Goal: Information Seeking & Learning: Learn about a topic

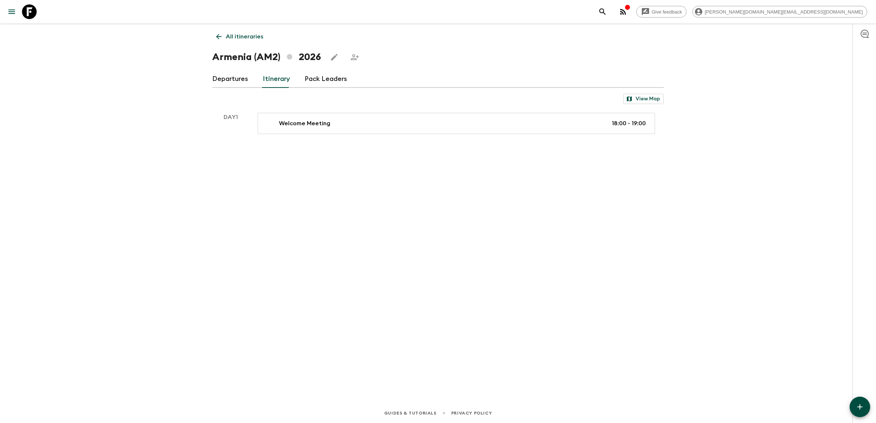
click at [35, 14] on icon at bounding box center [29, 11] width 15 height 15
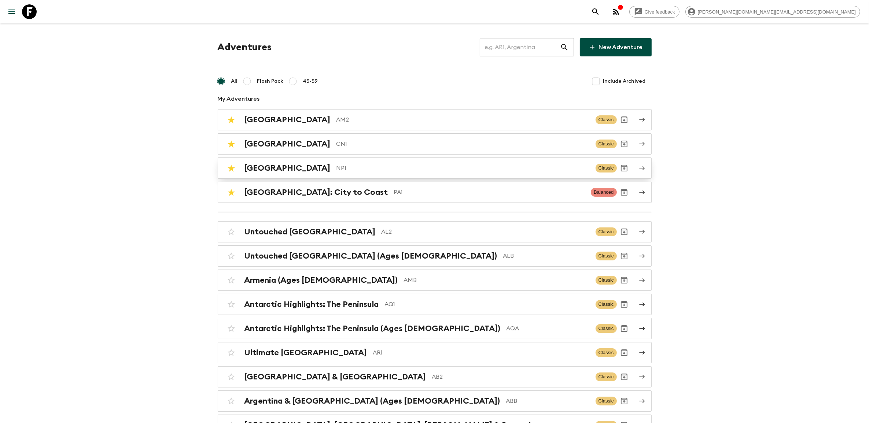
click at [336, 164] on p "NP1" at bounding box center [462, 168] width 253 height 9
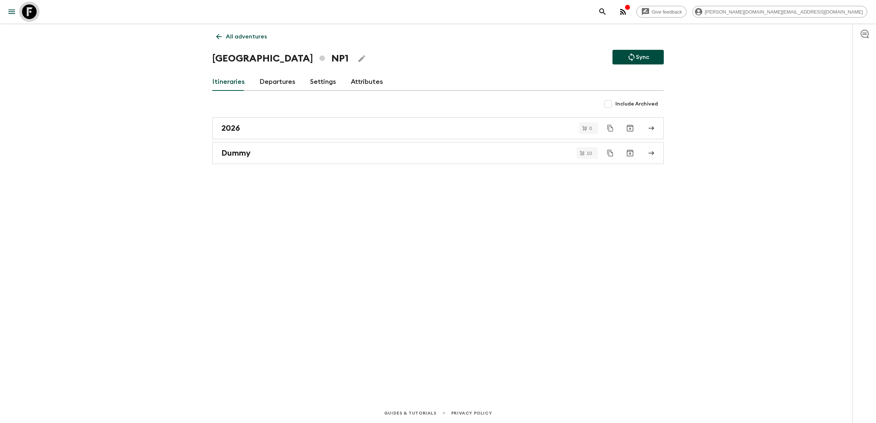
click at [29, 17] on icon at bounding box center [29, 11] width 15 height 15
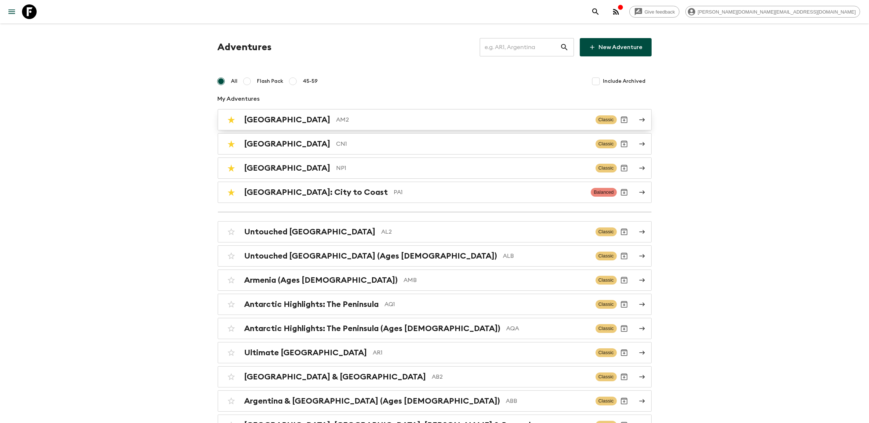
click at [349, 122] on p "AM2" at bounding box center [462, 119] width 253 height 9
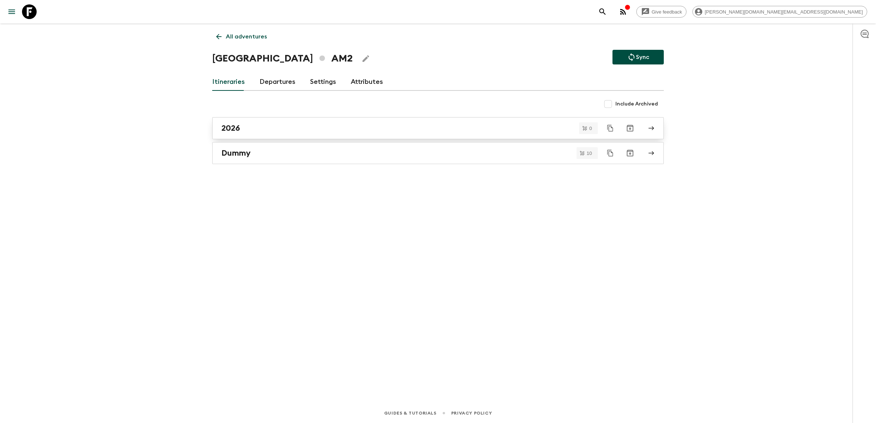
click at [255, 135] on link "2026" at bounding box center [437, 128] width 451 height 22
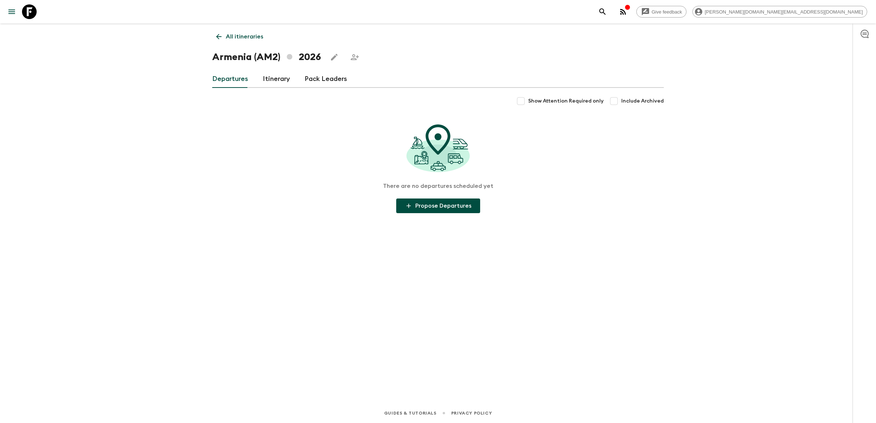
click at [281, 78] on link "Itinerary" at bounding box center [276, 79] width 27 height 18
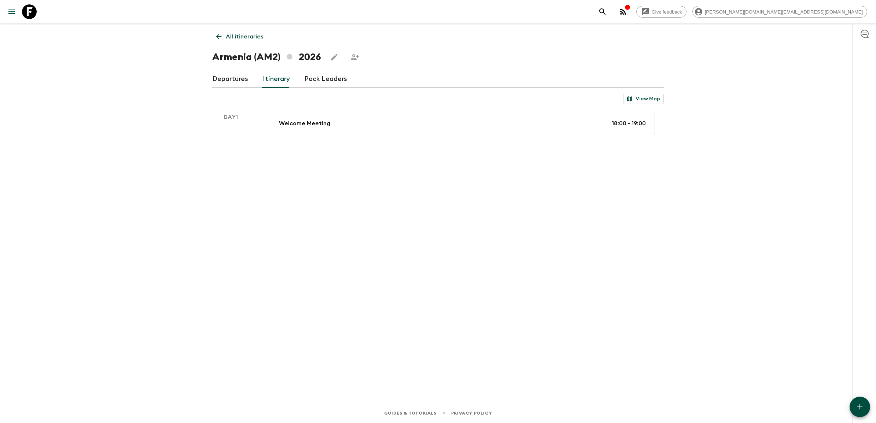
click at [213, 33] on link "All itineraries" at bounding box center [239, 36] width 55 height 15
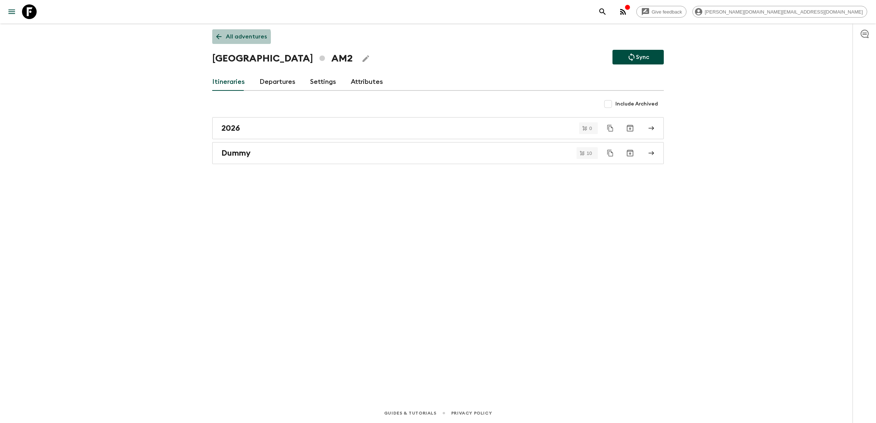
click at [224, 40] on link "All adventures" at bounding box center [241, 36] width 59 height 15
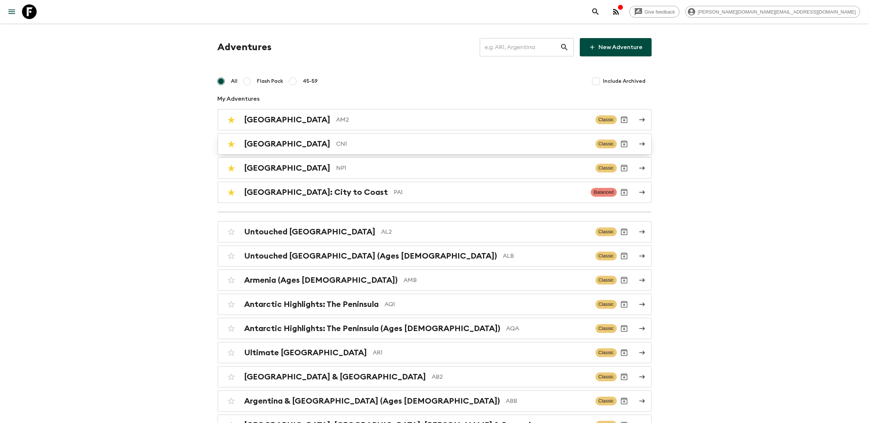
click at [260, 149] on h2 "[GEOGRAPHIC_DATA]" at bounding box center [287, 144] width 86 height 10
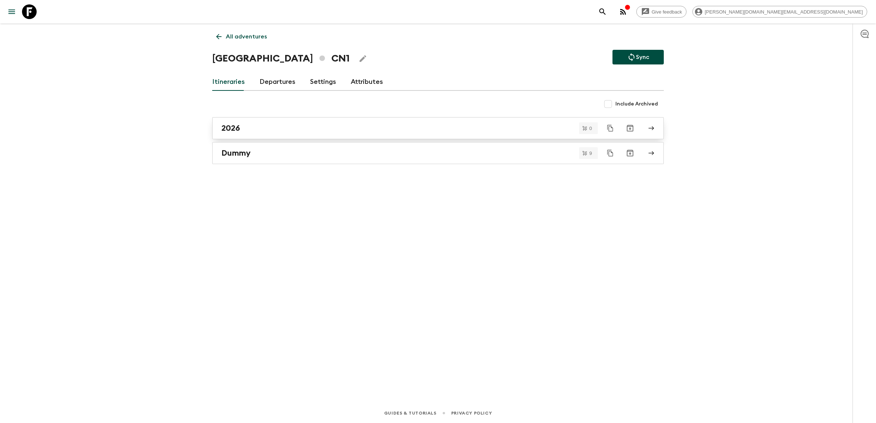
click at [246, 129] on div "2026" at bounding box center [430, 128] width 419 height 10
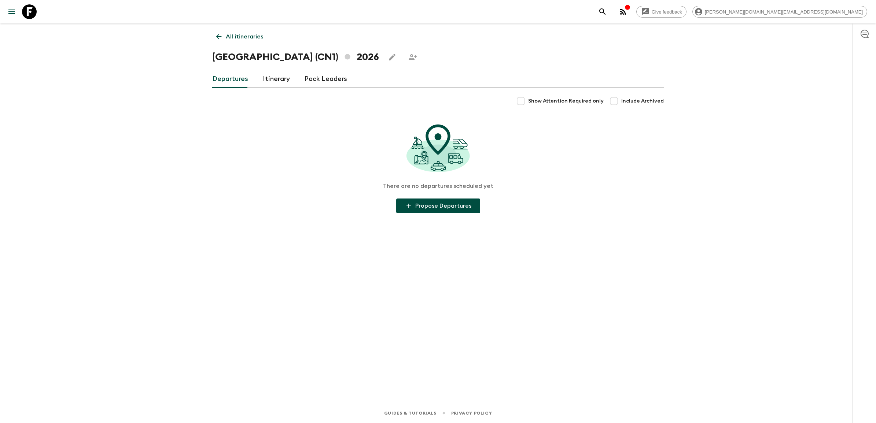
click at [284, 82] on link "Itinerary" at bounding box center [276, 79] width 27 height 18
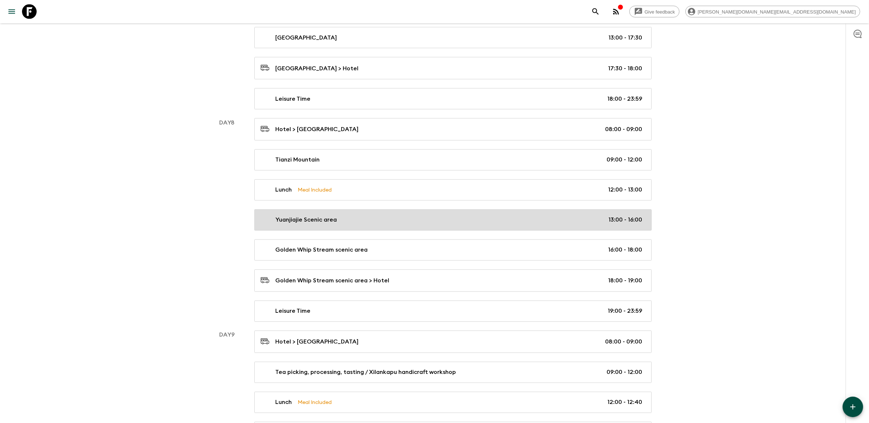
scroll to position [1603, 0]
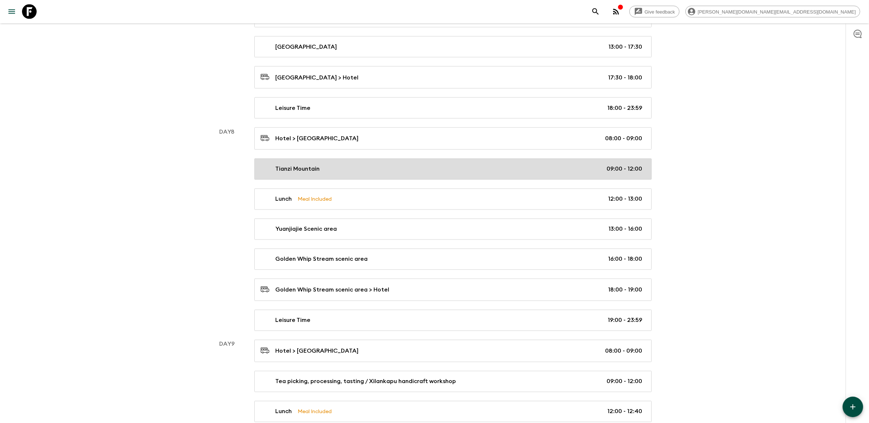
click at [397, 180] on link "Tianzi Mountain 09:00 - 12:00" at bounding box center [452, 169] width 397 height 21
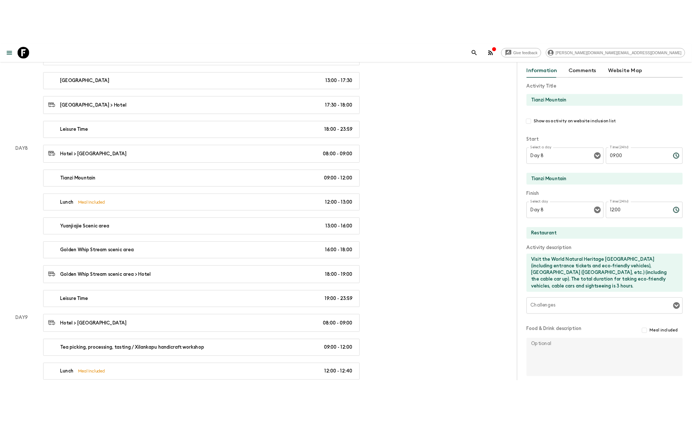
scroll to position [46, 0]
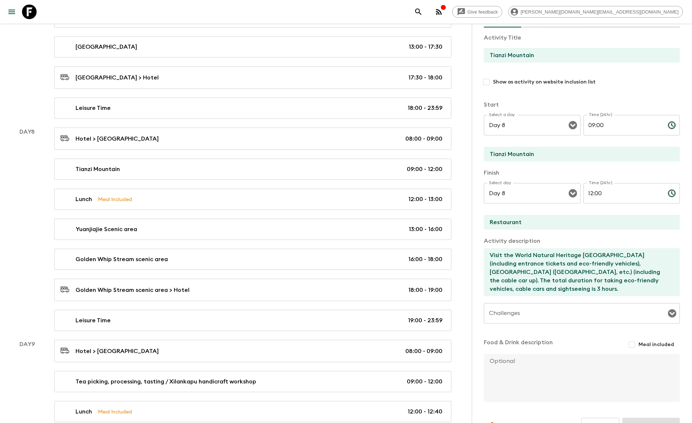
click at [30, 9] on icon at bounding box center [29, 11] width 15 height 15
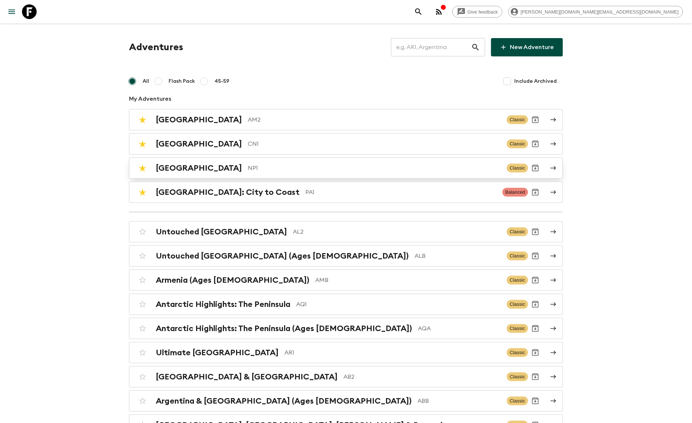
click at [248, 173] on p "NP1" at bounding box center [374, 168] width 253 height 9
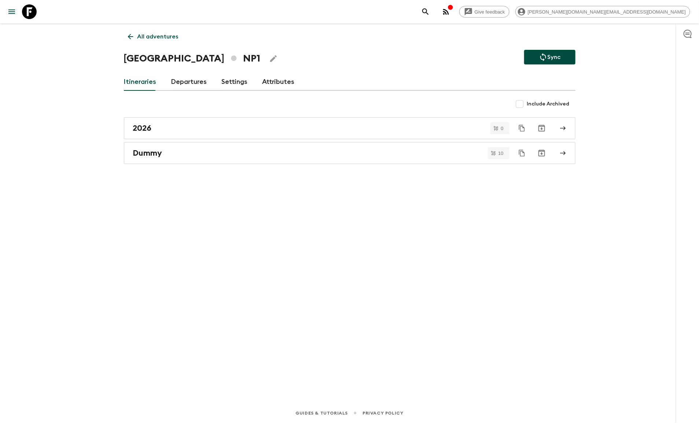
click at [151, 85] on link "Itineraries" at bounding box center [140, 82] width 33 height 18
click at [188, 85] on link "Departures" at bounding box center [189, 82] width 36 height 18
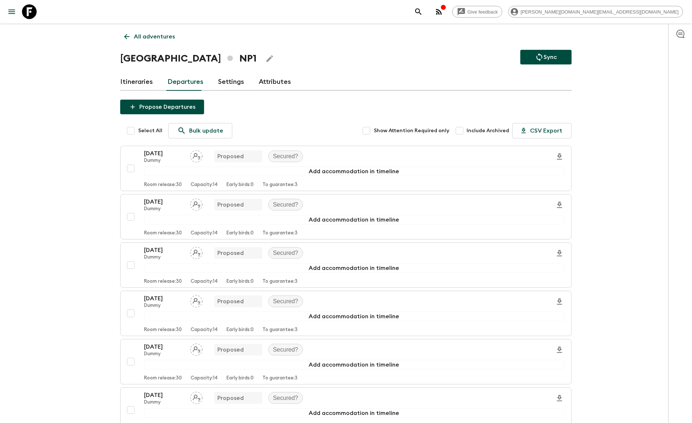
click at [145, 39] on p "All adventures" at bounding box center [154, 36] width 41 height 9
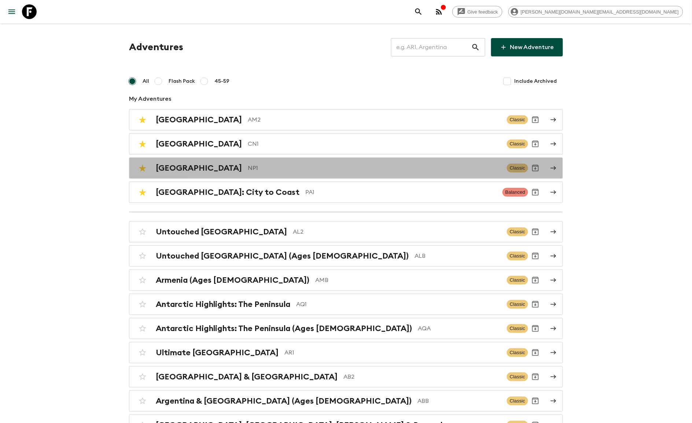
click at [182, 170] on div "Nepal NP1" at bounding box center [328, 168] width 345 height 10
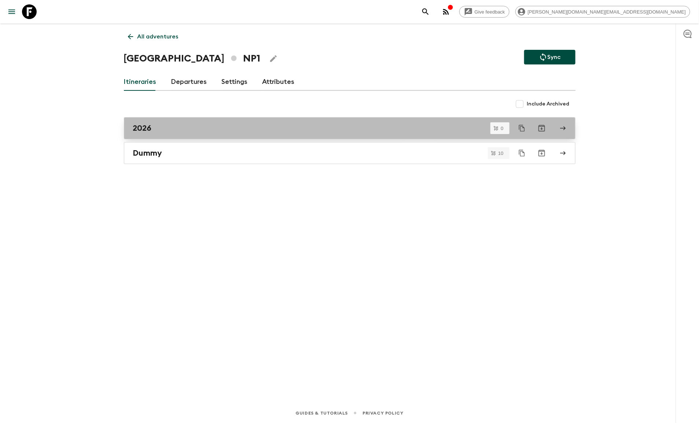
click at [181, 129] on div "2026" at bounding box center [342, 128] width 419 height 10
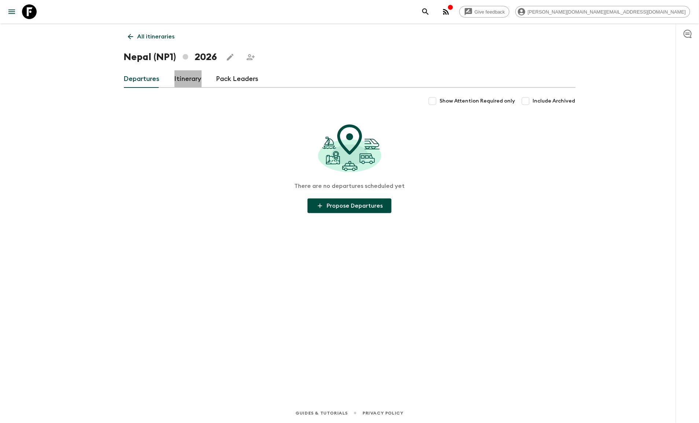
click at [193, 75] on link "Itinerary" at bounding box center [187, 79] width 27 height 18
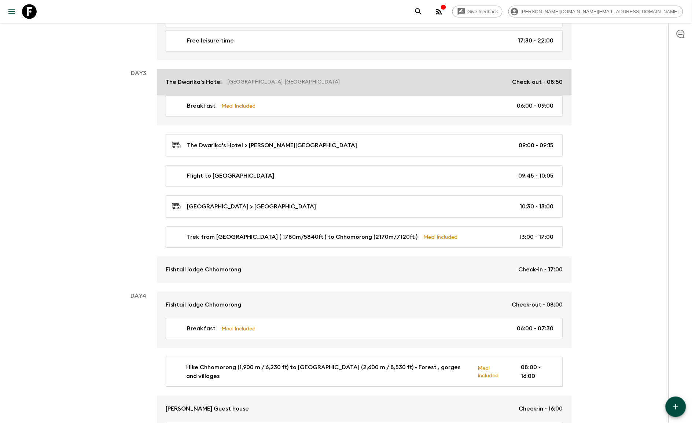
scroll to position [504, 0]
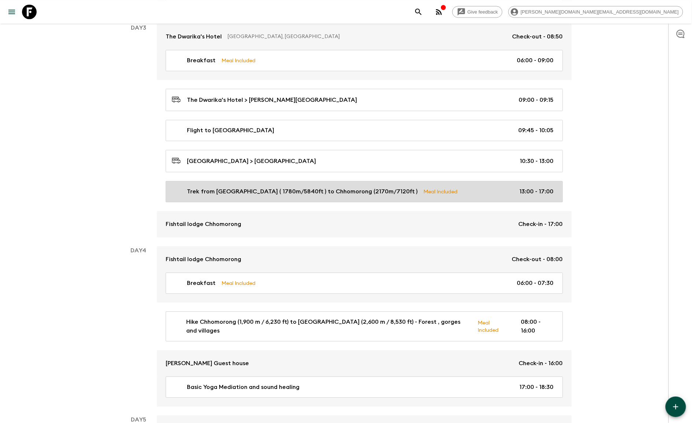
click at [290, 196] on p "Trek from [GEOGRAPHIC_DATA] ( 1780m/5840ft ) to Chhomorong (2170m/7120ft )" at bounding box center [302, 191] width 230 height 9
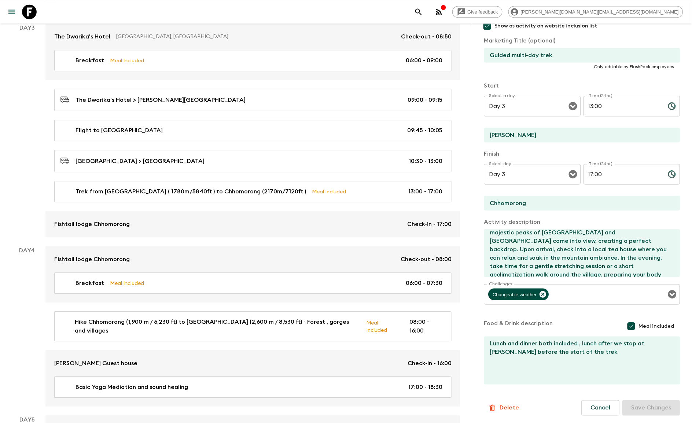
scroll to position [67, 0]
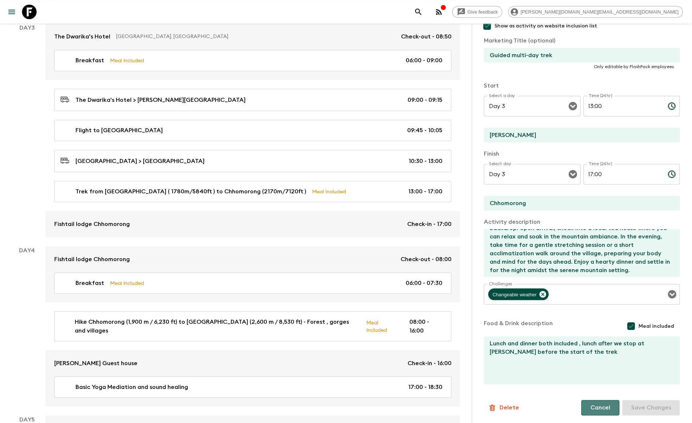
click at [605, 406] on button "Cancel" at bounding box center [600, 407] width 38 height 15
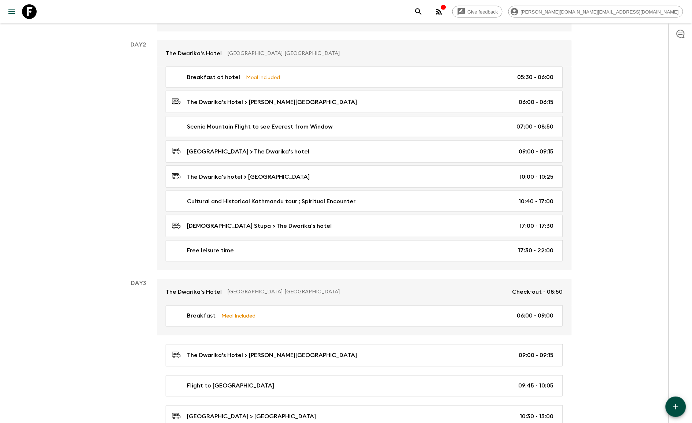
scroll to position [137, 0]
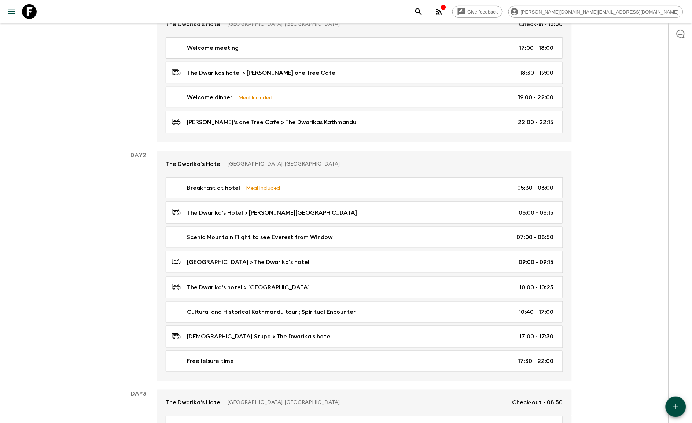
click at [35, 15] on icon at bounding box center [29, 11] width 15 height 15
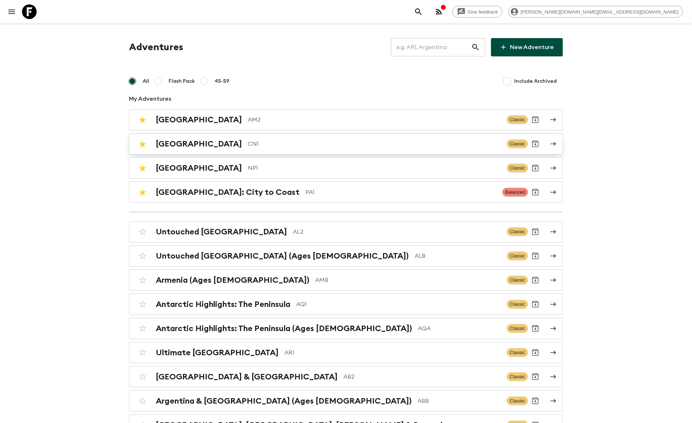
click at [171, 137] on div "China CN1 Classic" at bounding box center [331, 144] width 393 height 15
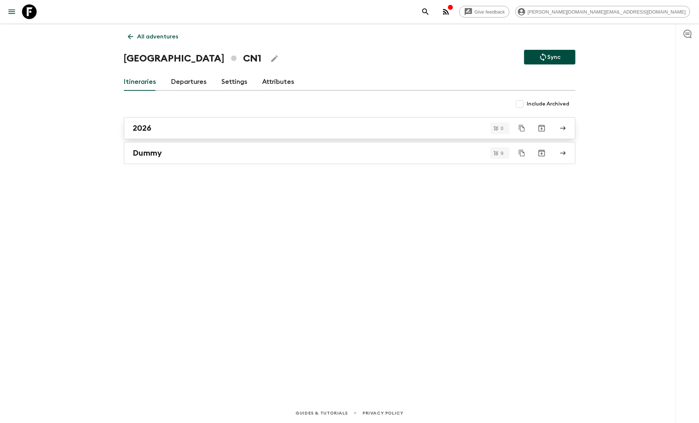
click at [158, 124] on div "2026" at bounding box center [342, 128] width 419 height 10
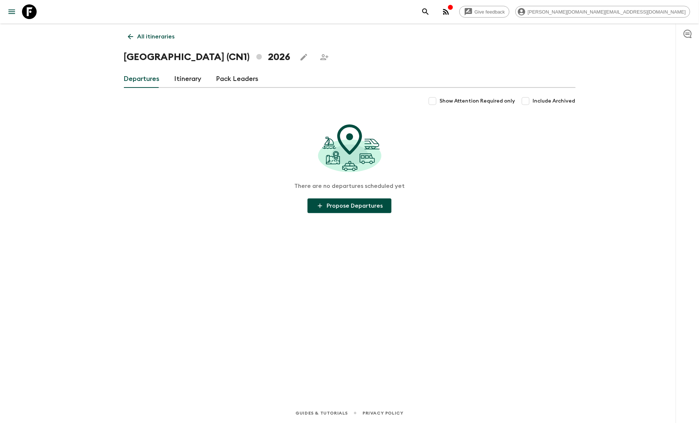
click at [186, 80] on link "Itinerary" at bounding box center [187, 79] width 27 height 18
